Goal: Register for event/course

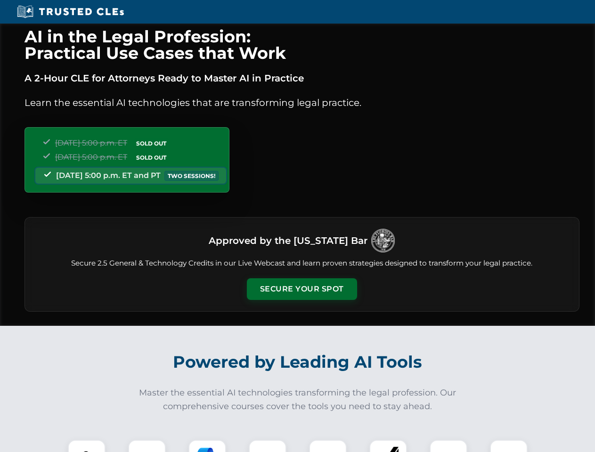
click at [301, 289] on button "Secure Your Spot" at bounding box center [302, 289] width 110 height 22
